Goal: Information Seeking & Learning: Learn about a topic

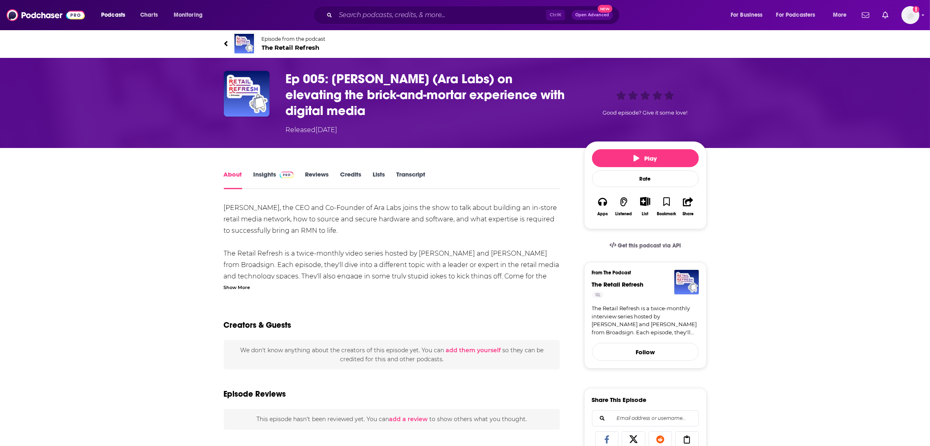
click at [234, 177] on link "About" at bounding box center [233, 179] width 18 height 19
click at [259, 170] on link "Insights" at bounding box center [274, 179] width 40 height 19
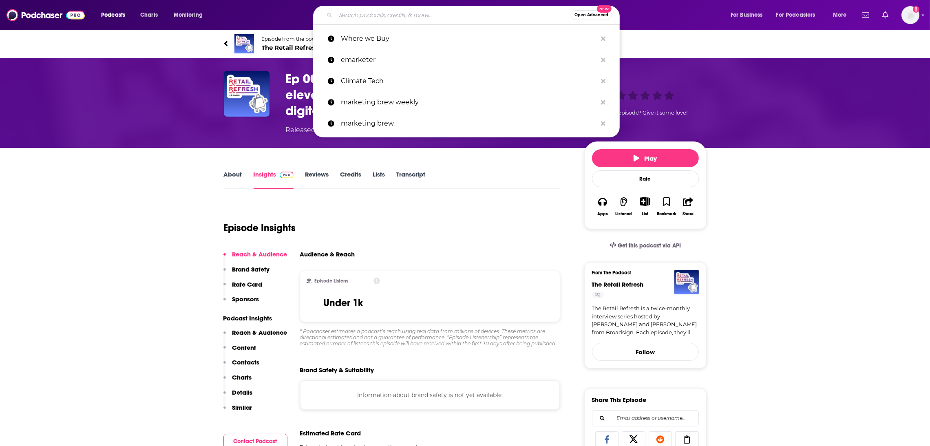
click at [344, 10] on input "Search podcasts, credits, & more..." at bounding box center [452, 15] width 235 height 13
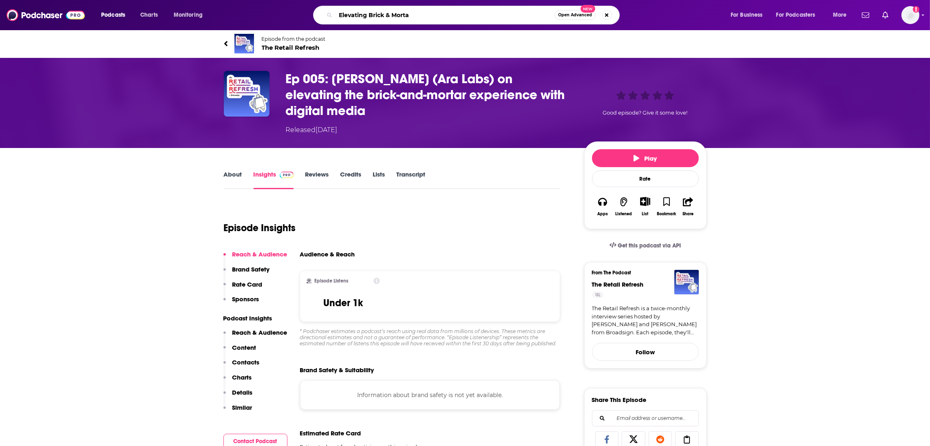
type input "Elevating Brick & Mortar"
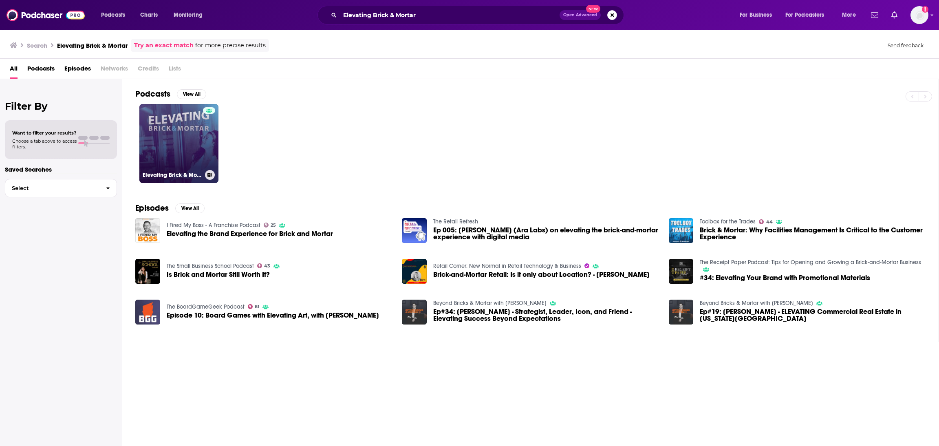
click at [190, 141] on link "Elevating Brick & Mortar" at bounding box center [178, 143] width 79 height 79
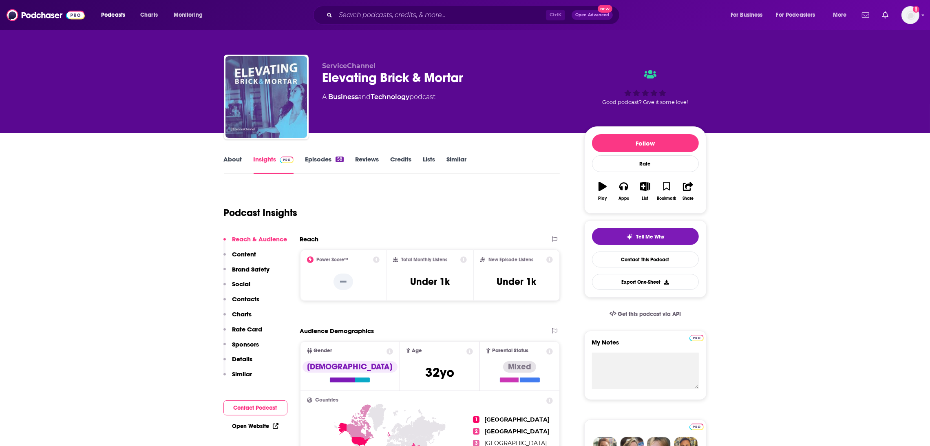
click at [229, 159] on link "About" at bounding box center [233, 164] width 18 height 19
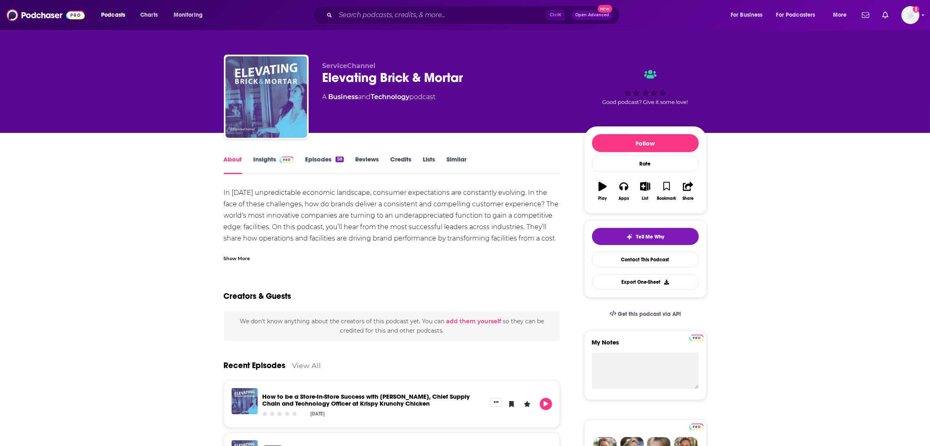
click at [240, 260] on div "Show More" at bounding box center [237, 258] width 26 height 8
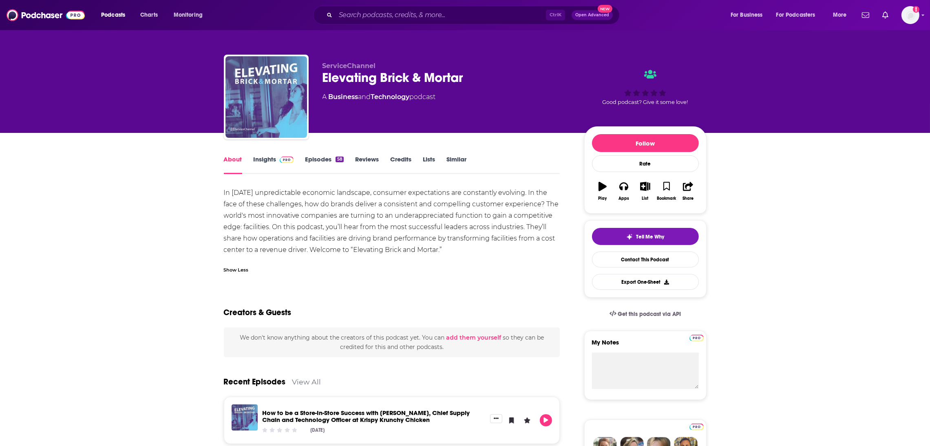
click at [263, 160] on link "Insights" at bounding box center [274, 164] width 40 height 19
